Goal: Task Accomplishment & Management: Manage account settings

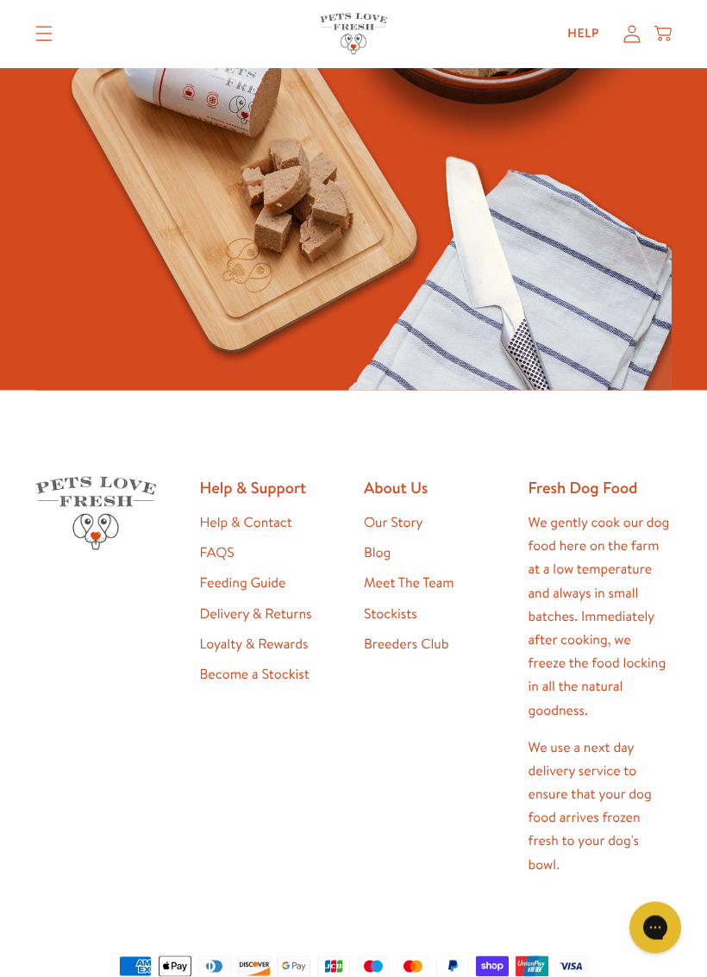
scroll to position [3965, 0]
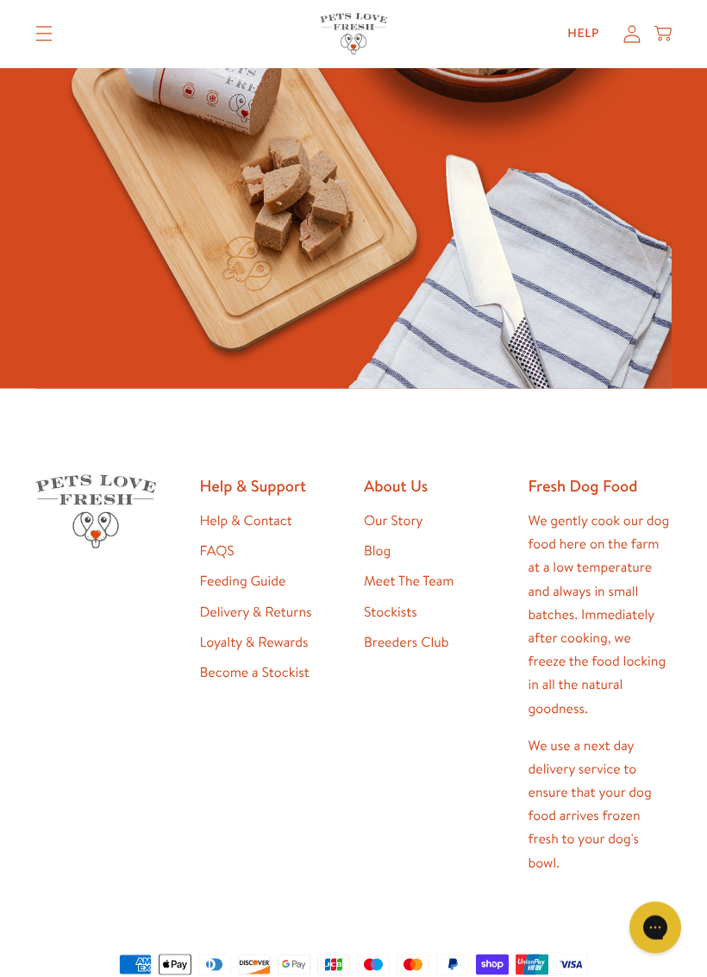
click at [261, 494] on div "Help & Support Help & Contact FAQS Feeding Guide Delivery & Returns Loyalty & R…" at bounding box center [272, 702] width 144 height 455
click at [266, 487] on h2 "Help & Support" at bounding box center [272, 485] width 144 height 21
click at [268, 475] on h2 "Help & Support" at bounding box center [272, 485] width 144 height 21
click at [278, 485] on h2 "Help & Support" at bounding box center [272, 485] width 144 height 21
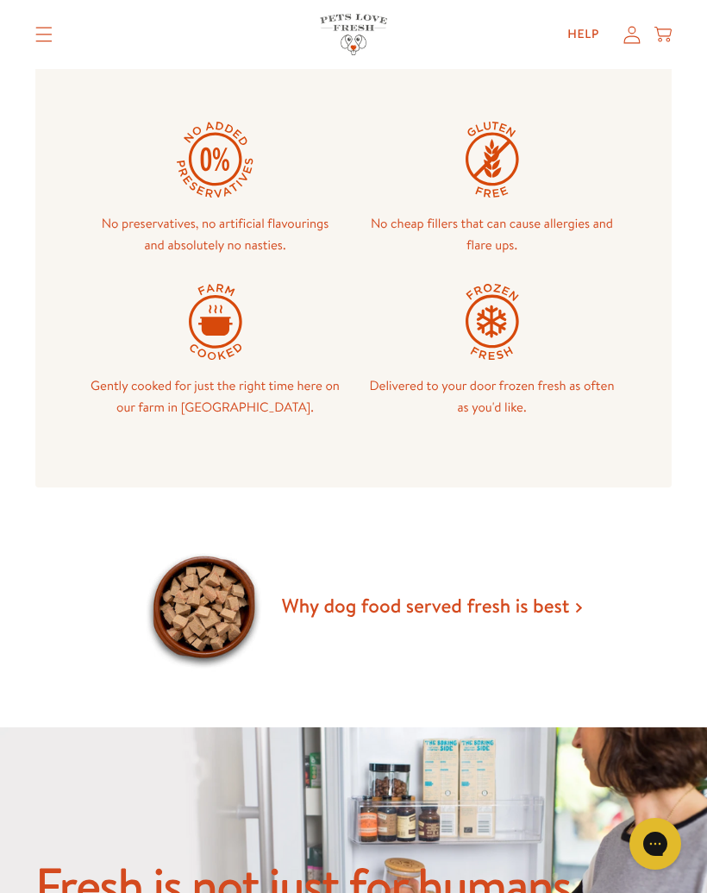
scroll to position [1407, 0]
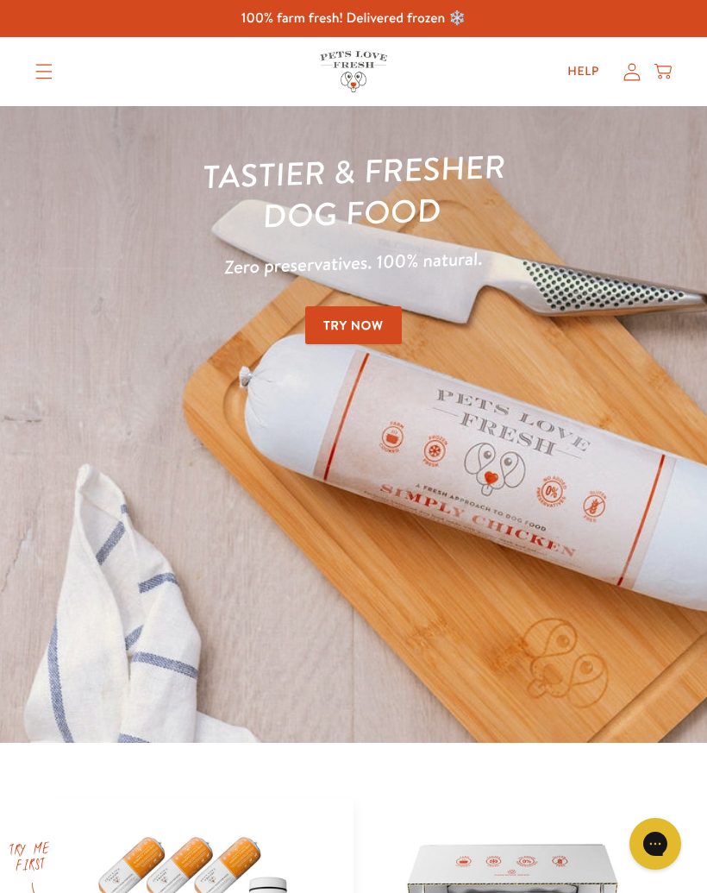
click at [642, 55] on div "Help My account Cart" at bounding box center [614, 71] width 129 height 34
click at [639, 65] on icon at bounding box center [632, 72] width 17 height 18
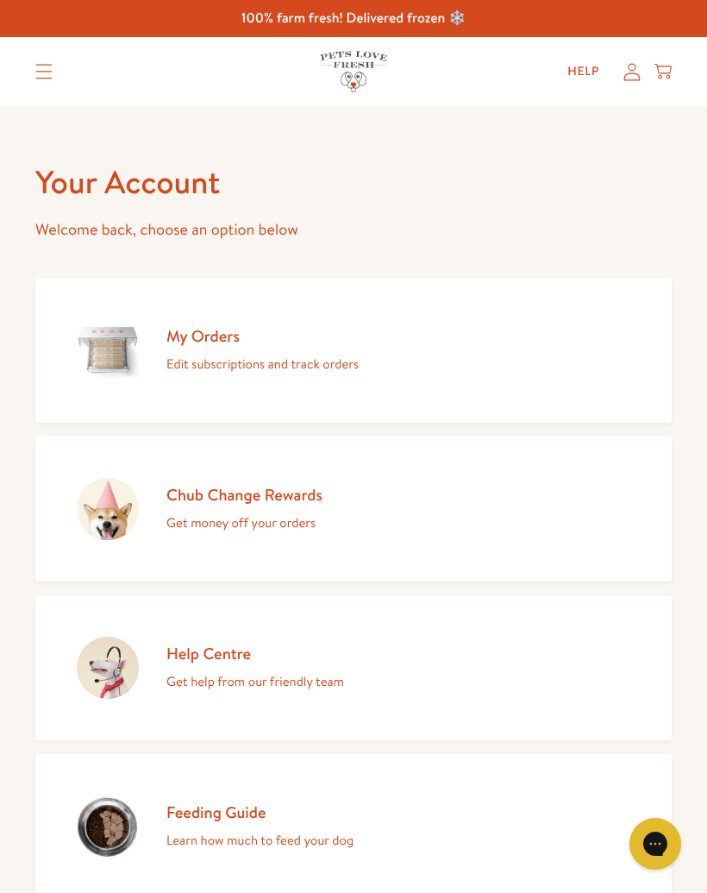
click at [472, 371] on link "My Orders Edit subscriptions and track orders" at bounding box center [353, 350] width 636 height 145
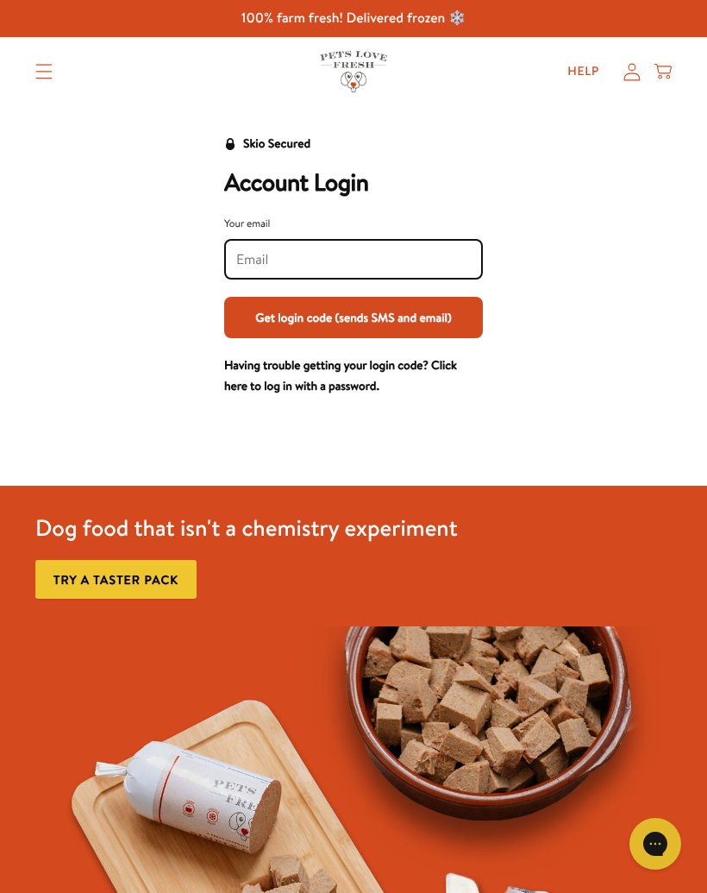
type input "smithatton@gmail.com"
click at [580, 54] on link "Help" at bounding box center [584, 71] width 60 height 34
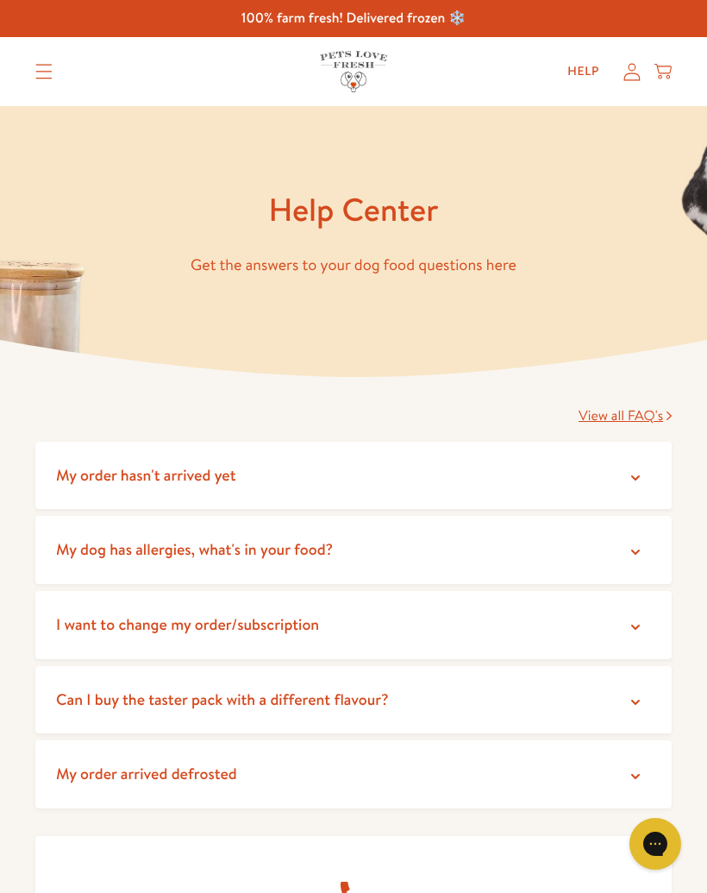
click at [661, 63] on icon at bounding box center [663, 71] width 17 height 19
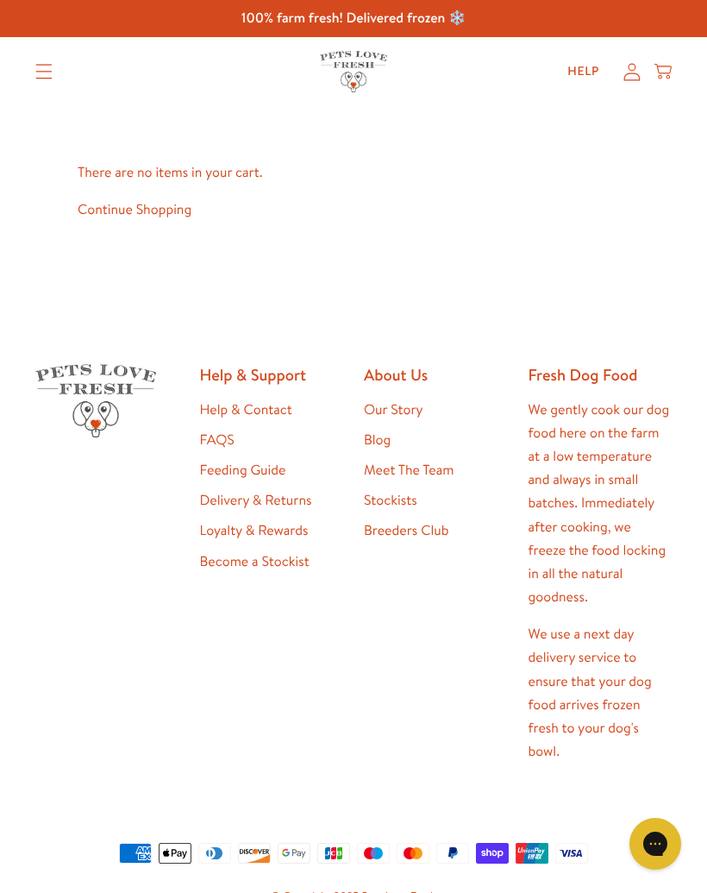
click at [186, 211] on link "Continue Shopping" at bounding box center [135, 209] width 114 height 19
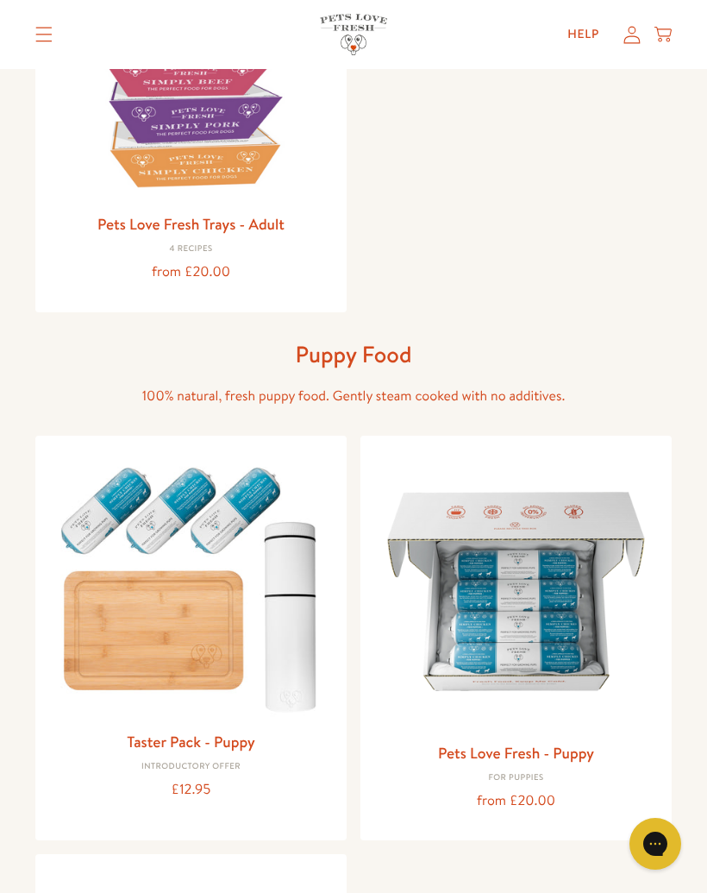
scroll to position [766, 0]
